Goal: Find specific page/section: Find specific page/section

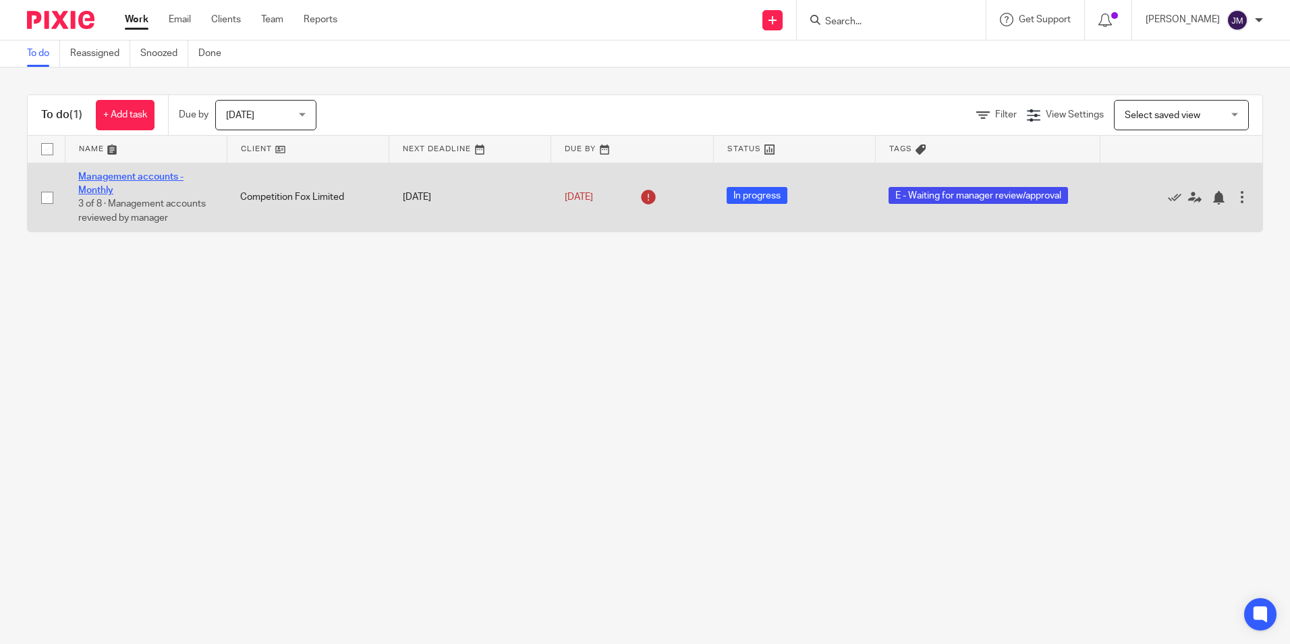
click at [148, 174] on link "Management accounts - Monthly" at bounding box center [130, 183] width 105 height 23
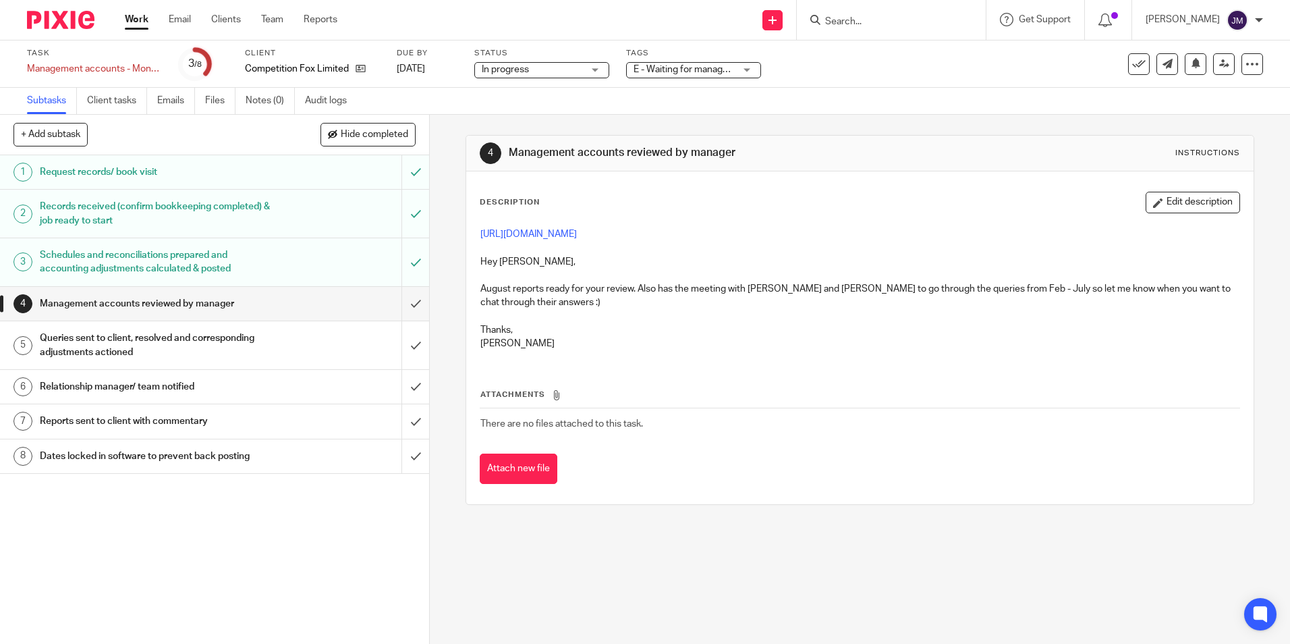
click at [872, 26] on input "Search" at bounding box center [884, 22] width 121 height 12
type input "lakestar"
click at [882, 57] on link at bounding box center [904, 53] width 167 height 20
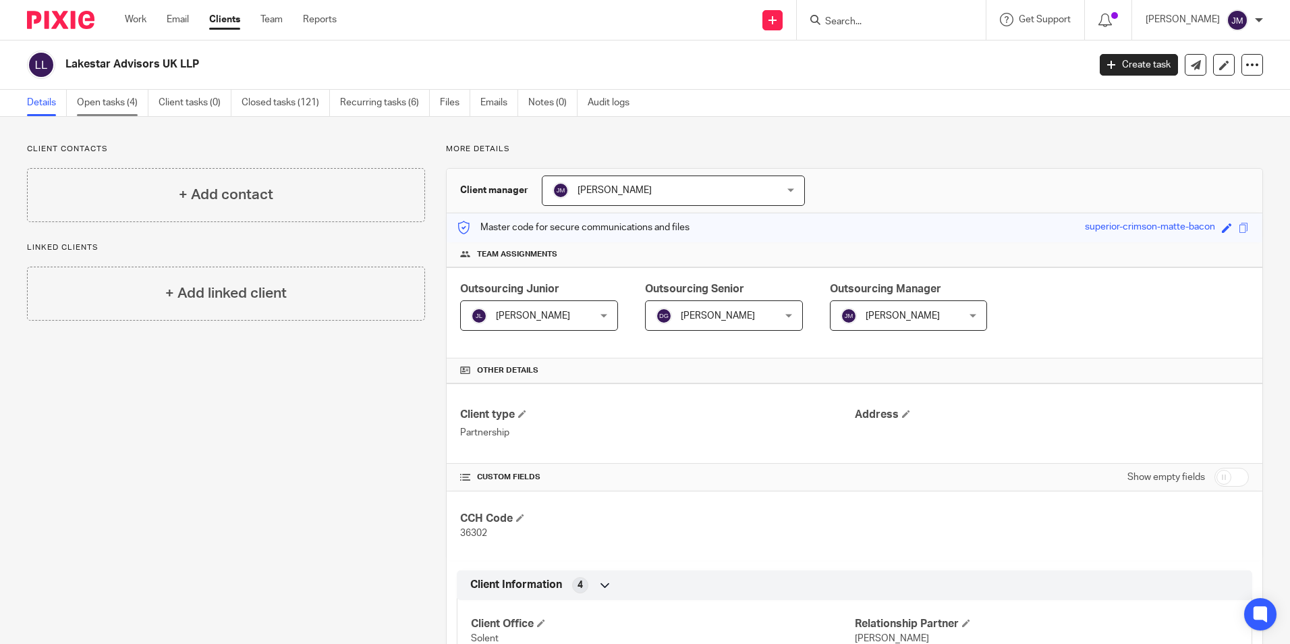
click at [90, 101] on link "Open tasks (4)" at bounding box center [113, 103] width 72 height 26
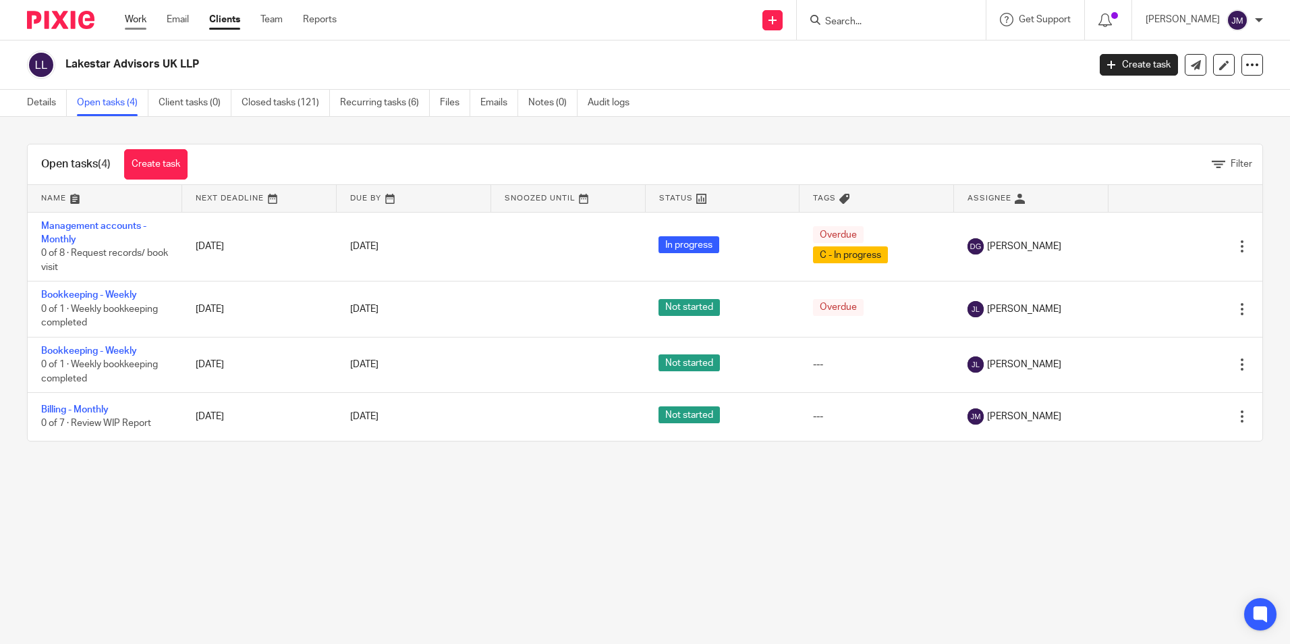
click at [135, 24] on link "Work" at bounding box center [136, 19] width 22 height 13
